Goal: Task Accomplishment & Management: Manage account settings

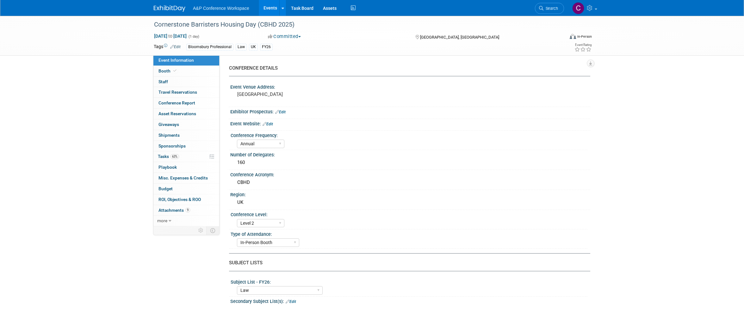
select select "Annual"
select select "Level 2"
select select "In-Person Booth"
select select "Law"
select select "Bloomsbury Professional"
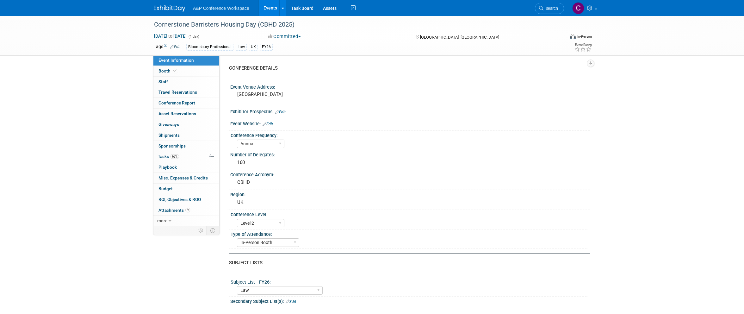
select select "[PERSON_NAME]"
select select "Brand/Subject Presence​"
click at [165, 154] on span "Tasks 63%" at bounding box center [168, 156] width 21 height 5
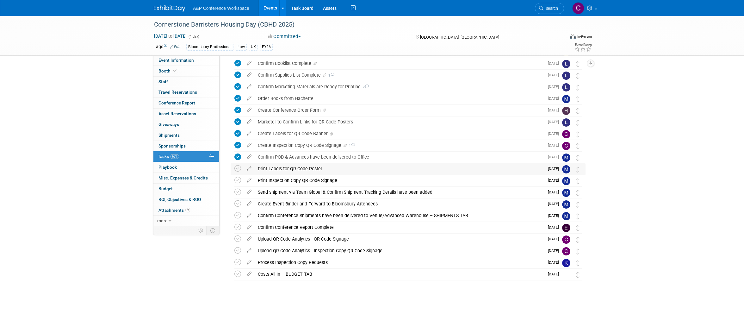
scroll to position [117, 0]
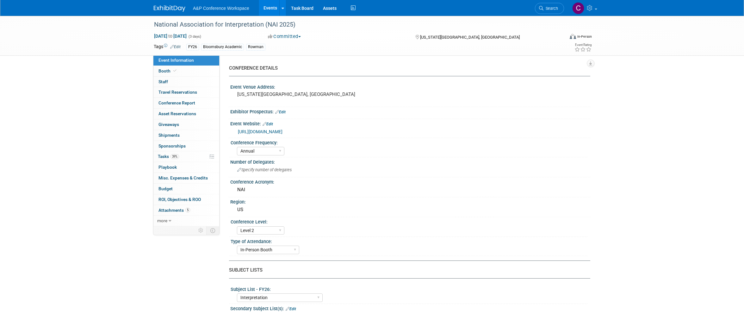
select select "Annual"
select select "Level 2"
select select "In-Person Booth"
select select "Interpretation"
select select "Bloomsbury Academic"
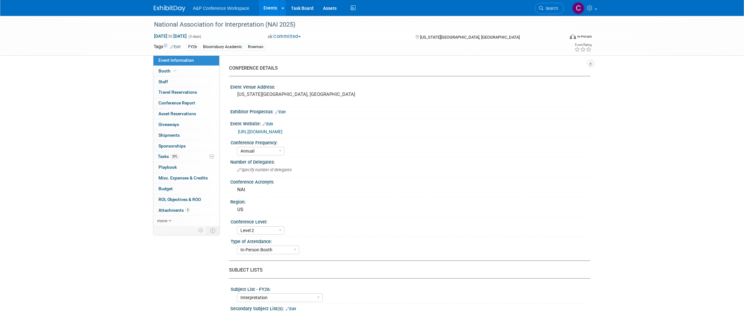
select select "[PERSON_NAME]"
select select "Brand/Subject Presence​"
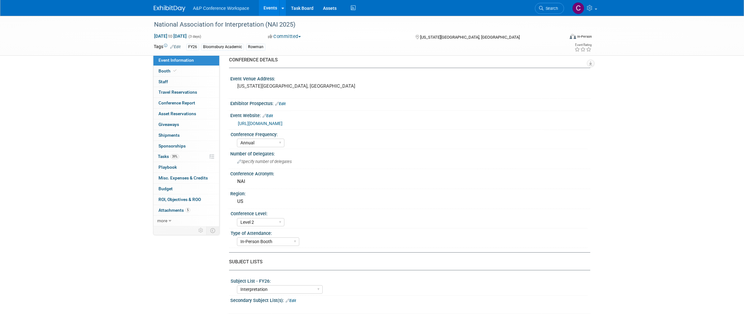
scroll to position [4, 0]
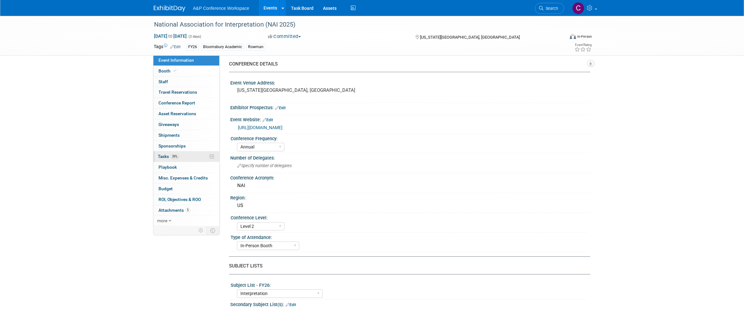
click at [160, 154] on span "Tasks 39%" at bounding box center [168, 156] width 21 height 5
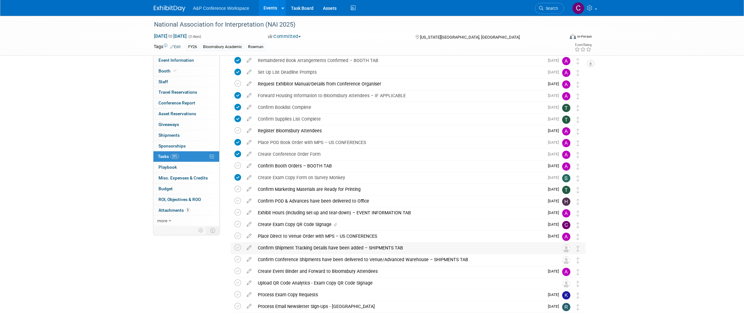
scroll to position [74, 0]
click at [275, 224] on div "Create Exam Copy QR Code Signage" at bounding box center [400, 224] width 290 height 11
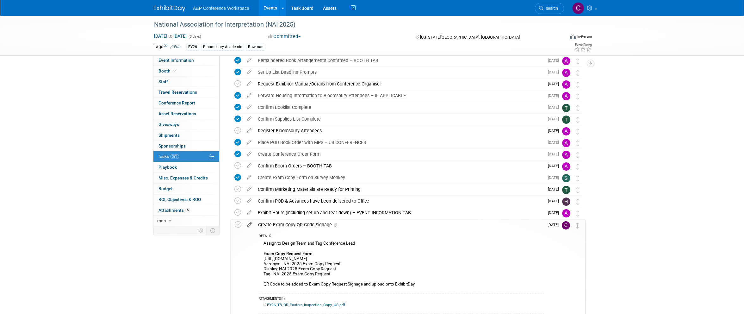
click at [248, 223] on icon at bounding box center [249, 223] width 11 height 8
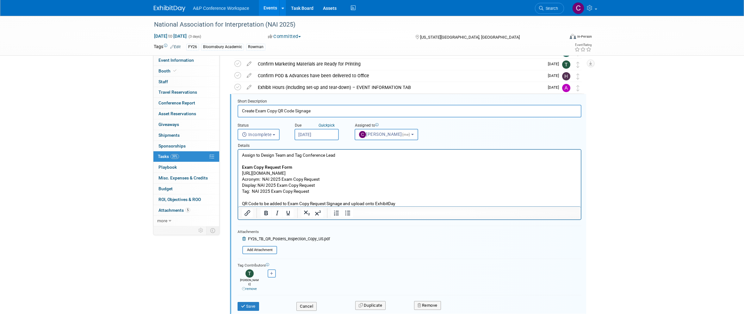
scroll to position [198, 0]
drag, startPoint x: 328, startPoint y: 172, endPoint x: 241, endPoint y: 174, distance: 87.4
click at [241, 174] on html "Assign to Design Team and Tag Conference Lead Exam Copy Request Form https://ww…" at bounding box center [409, 178] width 343 height 57
copy p "https://www.surveymonkey.com/r/NGXHFM2"
drag, startPoint x: 259, startPoint y: 186, endPoint x: 321, endPoint y: 187, distance: 61.7
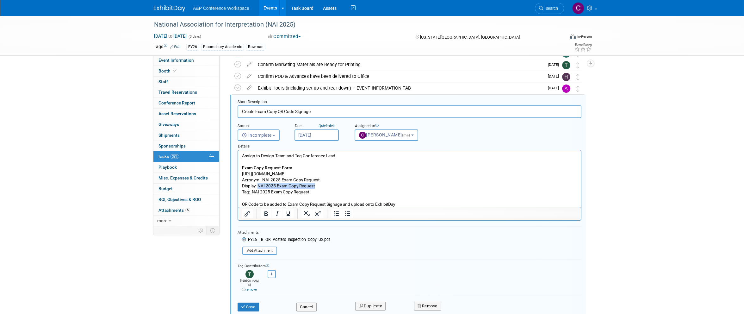
click at [321, 187] on p "Assign to Design Team and Tag Conference Lead Exam Copy Request Form https://ww…" at bounding box center [409, 180] width 335 height 54
copy p "NAI 2025 Exam Copy Request"
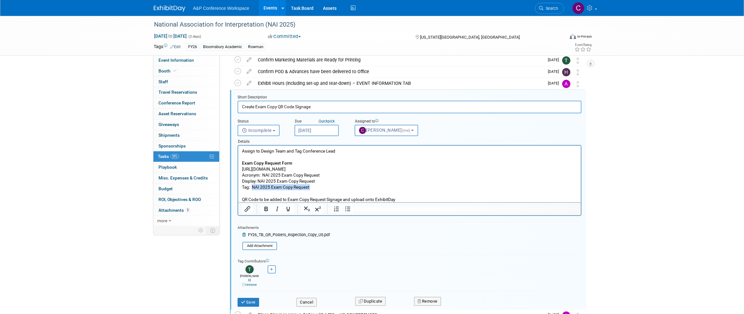
drag, startPoint x: 253, startPoint y: 186, endPoint x: 311, endPoint y: 190, distance: 58.7
click at [311, 188] on p "Assign to Design Team and Tag Conference Lead Exam Copy Request Form https://ww…" at bounding box center [409, 175] width 335 height 54
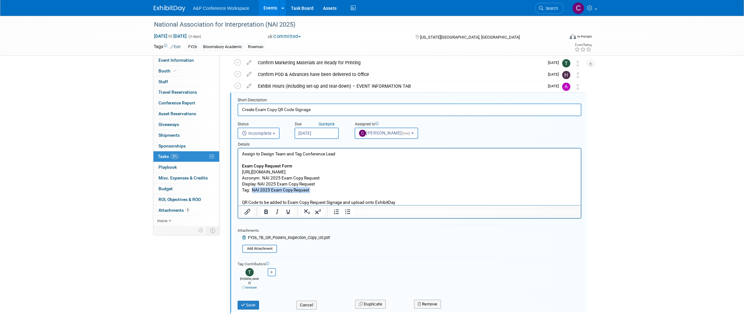
scroll to position [200, 0]
copy p "NAI 2025 Exam Copy Request"
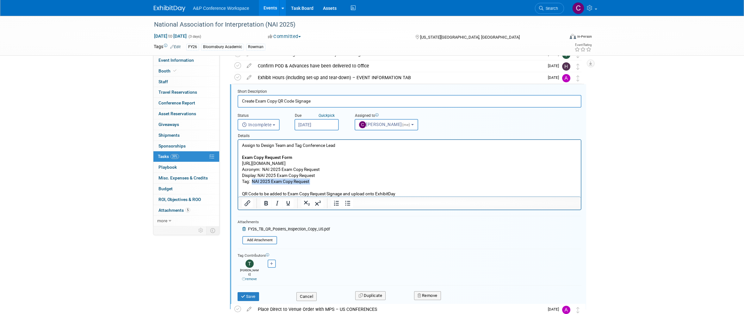
scroll to position [210, 0]
drag, startPoint x: 295, startPoint y: 24, endPoint x: 152, endPoint y: 25, distance: 142.7
click at [152, 25] on div "National Association for Interpretation (NAI 2025)" at bounding box center [353, 24] width 403 height 11
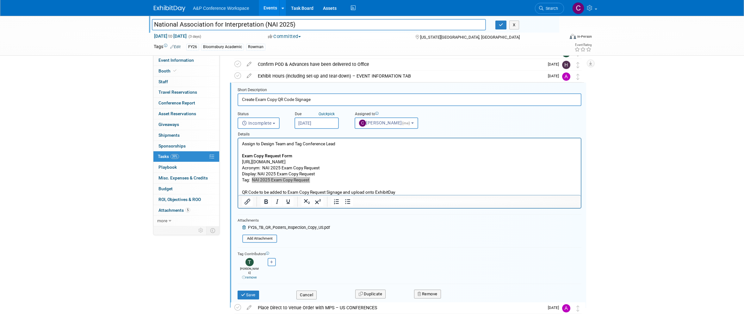
click at [163, 25] on input "National Association for Interpretation (NAI 2025)" at bounding box center [319, 24] width 334 height 11
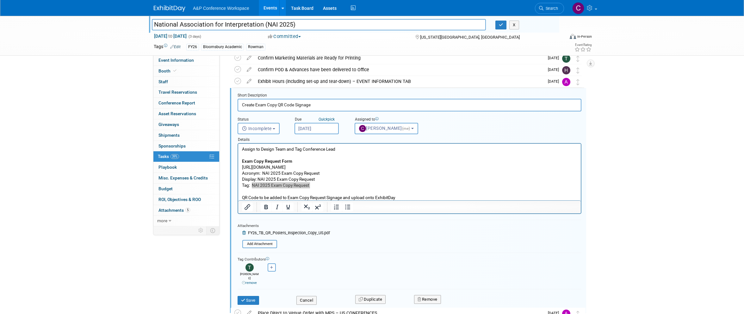
scroll to position [204, 0]
click at [269, 24] on input "National Association for Interpretation (NAI 2025)" at bounding box center [319, 24] width 334 height 11
click at [266, 24] on input "National Association for Interpretation (NAI 2025)" at bounding box center [319, 24] width 334 height 11
drag, startPoint x: 267, startPoint y: 24, endPoint x: 291, endPoint y: 24, distance: 24.7
click at [291, 24] on input "National Association for Interpretation (NAI 2025)" at bounding box center [319, 24] width 334 height 11
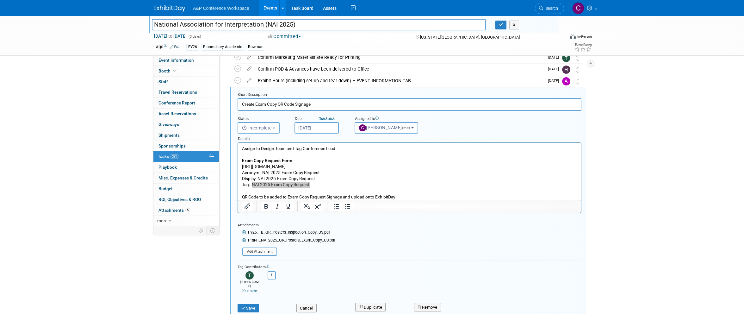
scroll to position [215, 0]
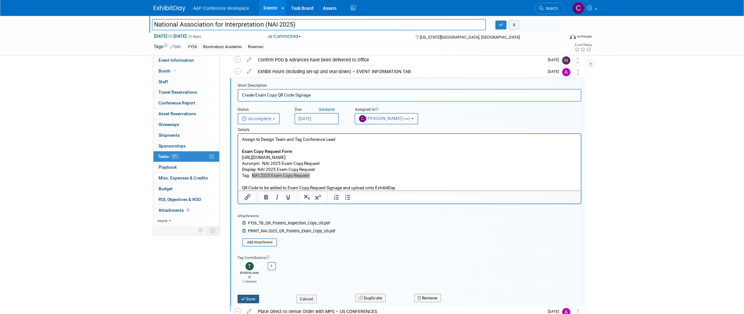
click at [251, 295] on button "Save" at bounding box center [249, 299] width 22 height 9
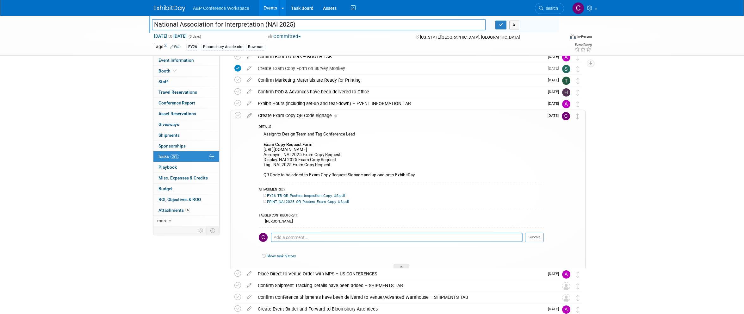
scroll to position [181, 0]
click at [239, 117] on icon at bounding box center [238, 117] width 7 height 7
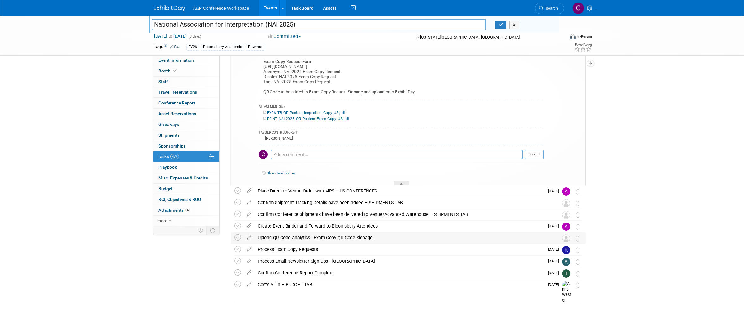
scroll to position [266, 0]
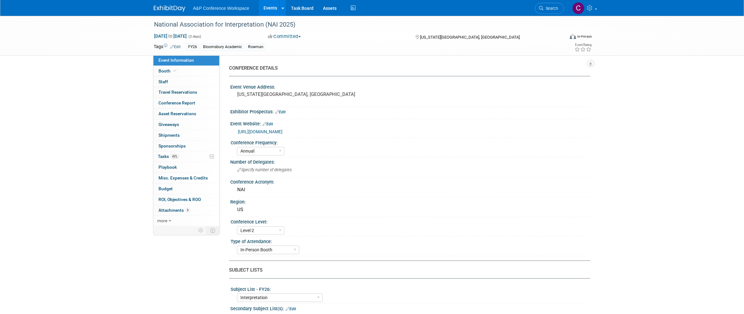
select select "Annual"
select select "Level 2"
select select "In-Person Booth"
select select "Interpretation"
select select "Bloomsbury Academic"
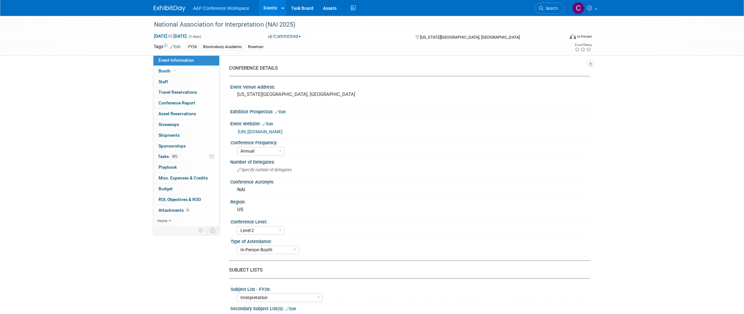
select select "[PERSON_NAME]"
select select "Brand/Subject Presence​"
click at [161, 154] on span "Tasks 43%" at bounding box center [168, 156] width 21 height 5
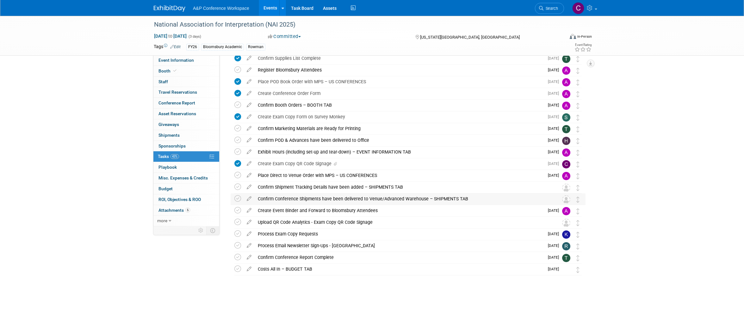
scroll to position [134, 0]
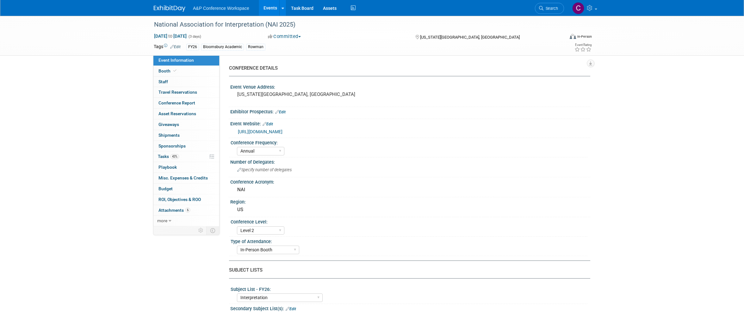
select select "Annual"
select select "Level 2"
select select "In-Person Booth"
select select "Interpretation"
select select "Bloomsbury Academic"
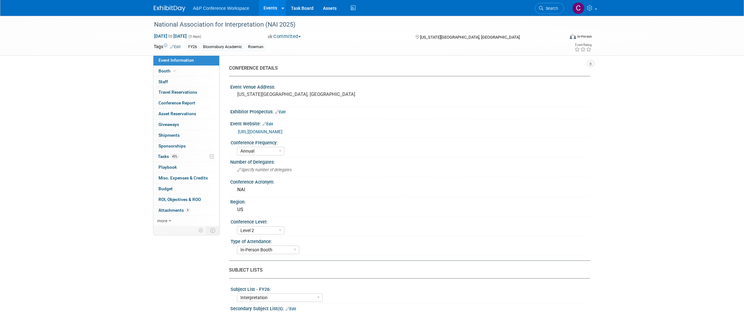
select select "[PERSON_NAME]"
select select "Brand/Subject Presence​"
click at [162, 154] on span "Tasks 43%" at bounding box center [168, 156] width 21 height 5
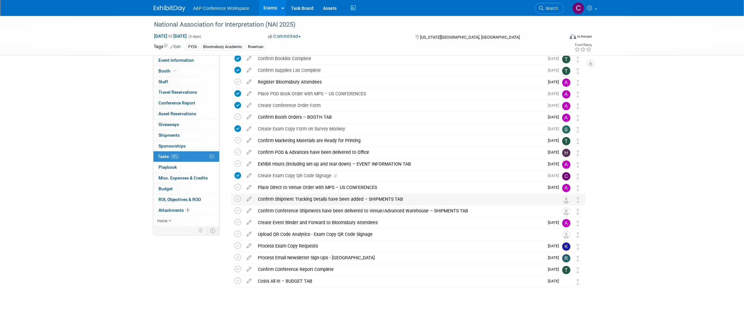
scroll to position [123, 0]
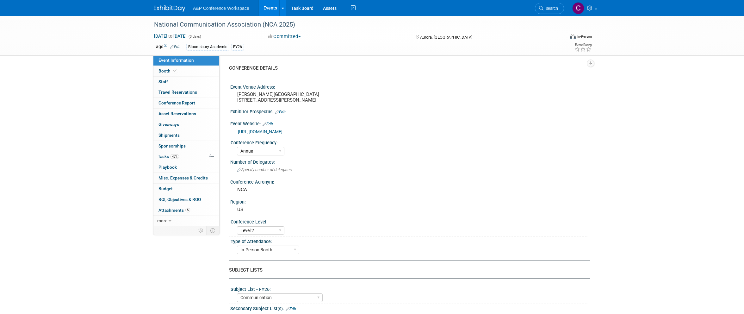
select select "Annual"
select select "Level 2"
select select "In-Person Booth"
select select "Communication"
select select "Bloomsbury Academic"
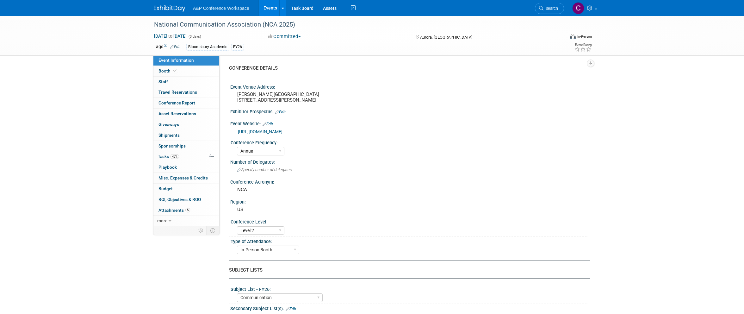
select select "[PERSON_NAME]"
select select "Networking/Commissioning"
click at [168, 157] on link "45% Tasks 45%" at bounding box center [186, 156] width 66 height 10
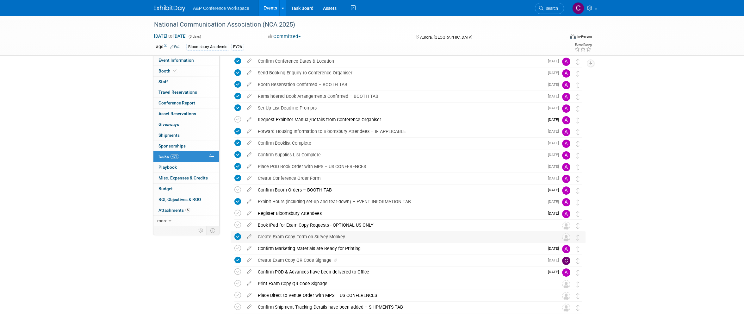
scroll to position [33, 0]
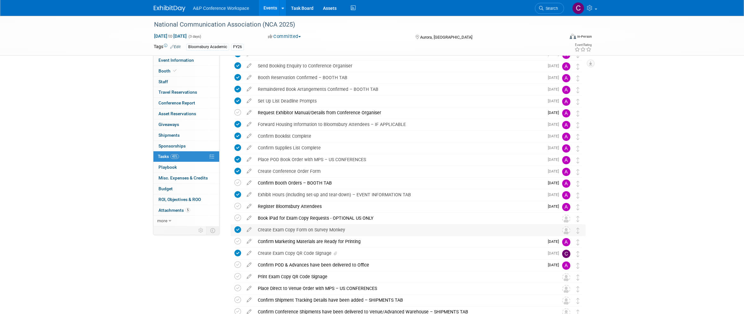
click at [323, 229] on div "Create Exam Copy Form on Survey Monkey" at bounding box center [402, 229] width 295 height 11
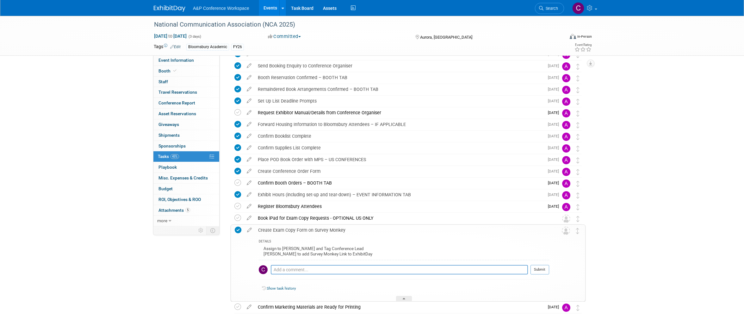
click at [323, 229] on div "Create Exam Copy Form on Survey Monkey" at bounding box center [402, 230] width 294 height 11
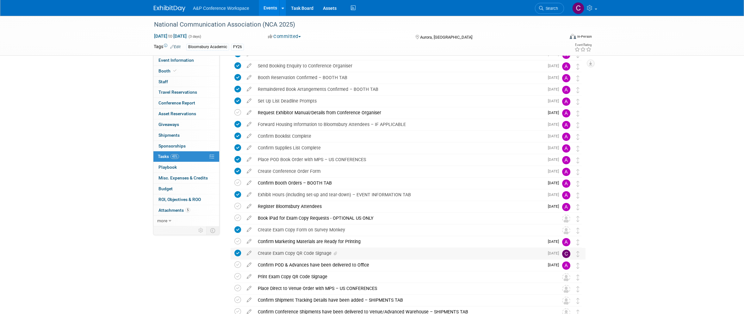
click at [323, 254] on div "Create Exam Copy QR Code Signage" at bounding box center [400, 253] width 290 height 11
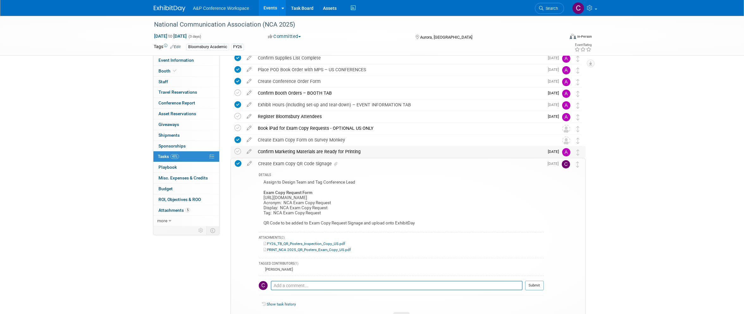
scroll to position [129, 0]
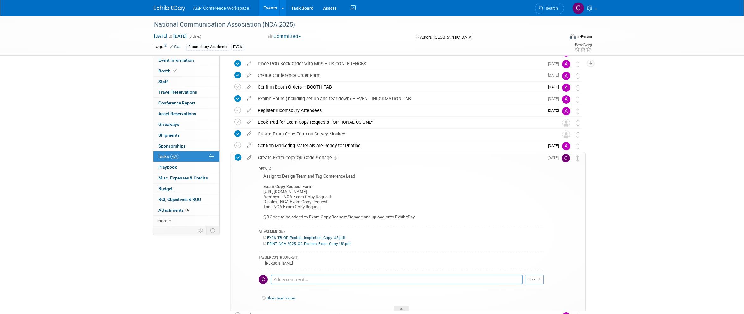
click at [294, 158] on div "Create Exam Copy QR Code Signage" at bounding box center [399, 157] width 289 height 11
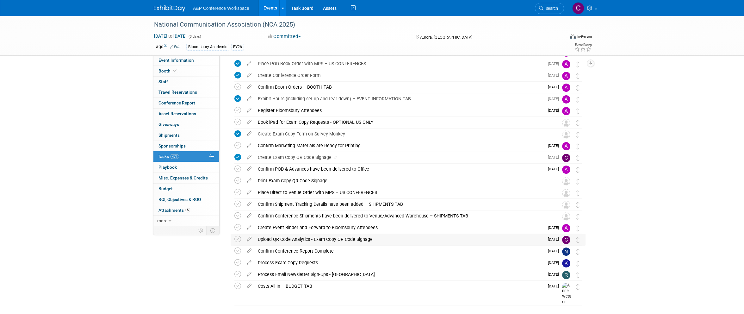
click at [329, 239] on div "Upload QR Code Analytics - Exam Copy QR Code Signage" at bounding box center [400, 239] width 290 height 11
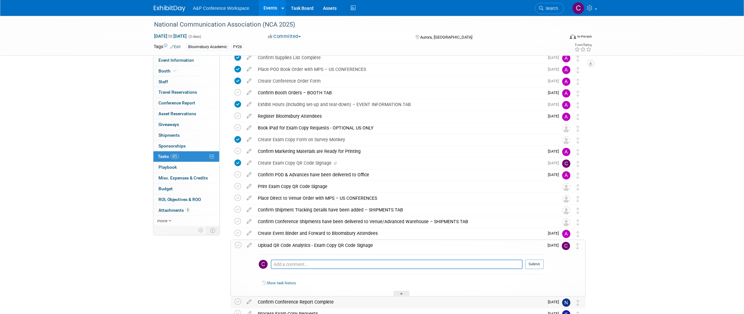
scroll to position [123, 0]
drag, startPoint x: 264, startPoint y: 24, endPoint x: 292, endPoint y: 23, distance: 27.9
click at [292, 23] on div "National Communication Association (NCA 2025)" at bounding box center [353, 24] width 403 height 11
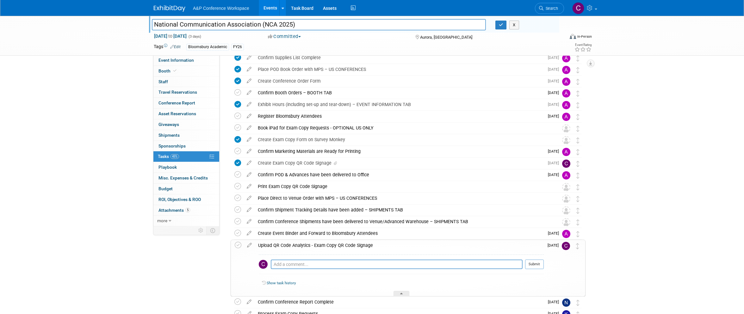
drag, startPoint x: 264, startPoint y: 24, endPoint x: 291, endPoint y: 23, distance: 27.5
click at [291, 23] on input "National Communication Association (NCA 2025)" at bounding box center [319, 24] width 334 height 11
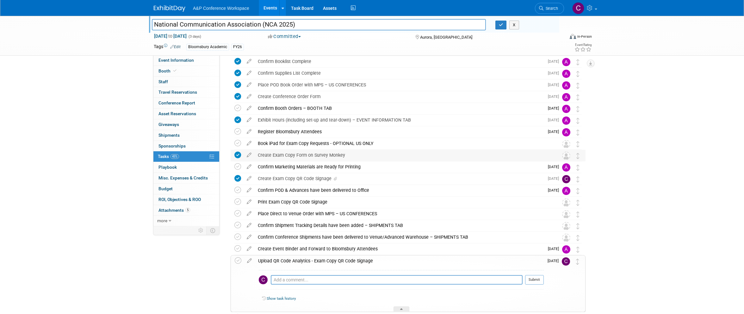
scroll to position [106, 0]
